Goal: Transaction & Acquisition: Purchase product/service

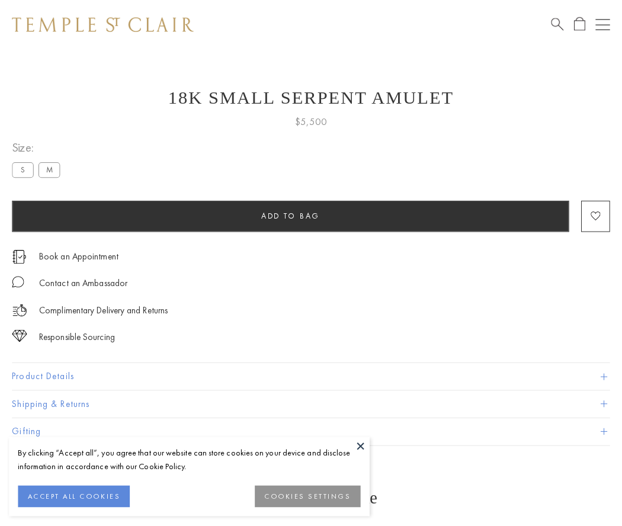
scroll to position [1, 0]
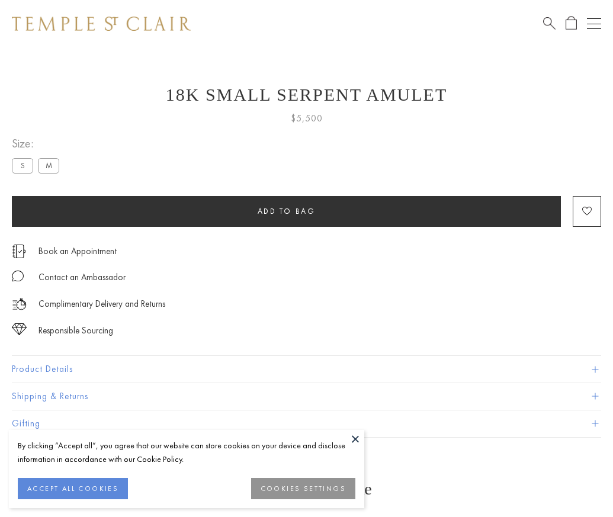
click at [286, 211] on span "Add to bag" at bounding box center [287, 211] width 58 height 10
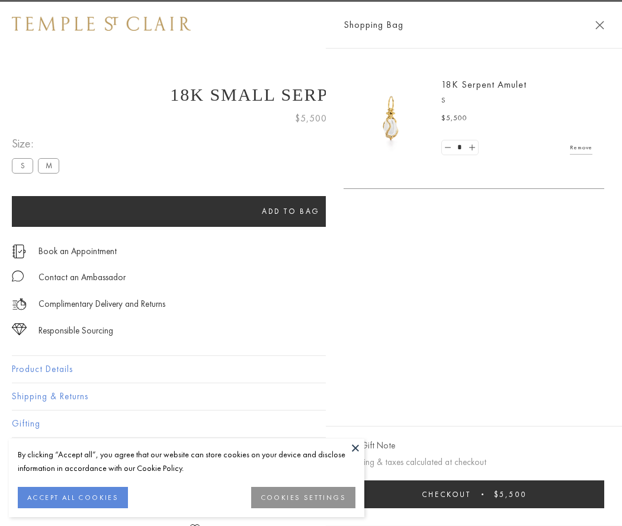
click at [604, 494] on button "Checkout $5,500" at bounding box center [474, 495] width 261 height 28
